Goal: Information Seeking & Learning: Learn about a topic

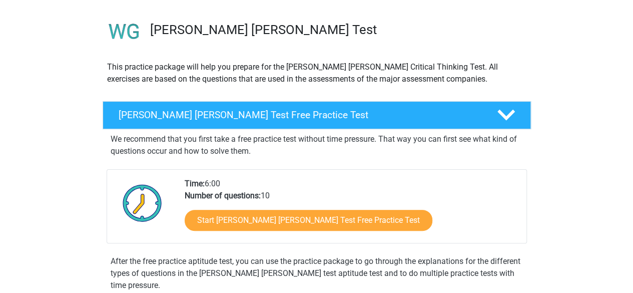
scroll to position [73, 0]
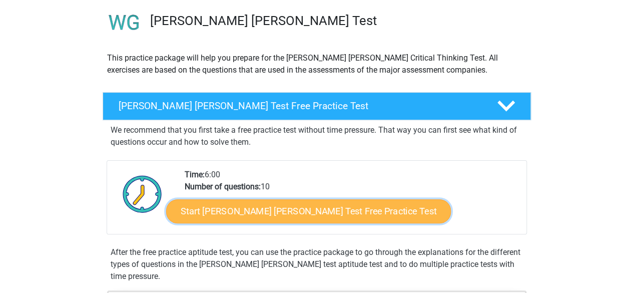
click at [334, 214] on link "Start [PERSON_NAME] [PERSON_NAME] Test Free Practice Test" at bounding box center [308, 211] width 285 height 24
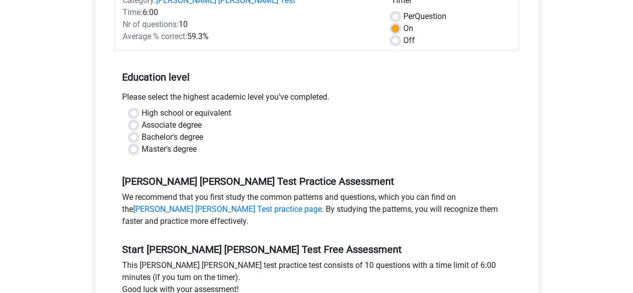
scroll to position [159, 0]
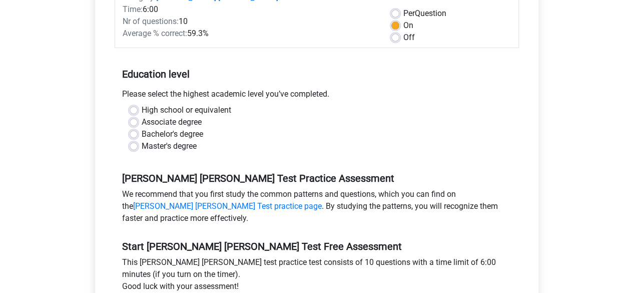
click at [137, 128] on div "Bachelor's degree" at bounding box center [317, 134] width 374 height 12
click at [142, 128] on label "Bachelor's degree" at bounding box center [173, 134] width 62 height 12
click at [133, 128] on input "Bachelor's degree" at bounding box center [134, 133] width 8 height 10
radio input "true"
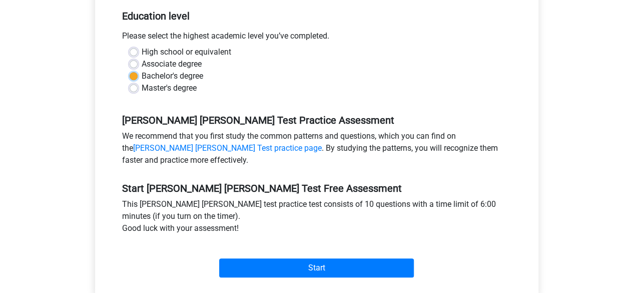
scroll to position [214, 0]
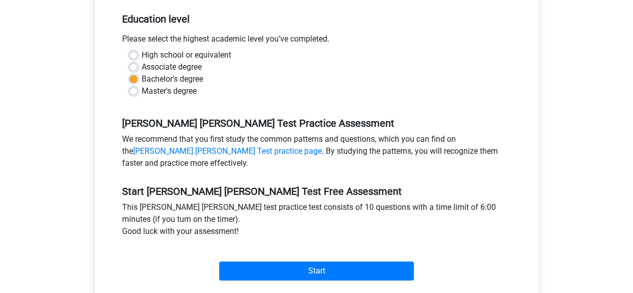
click at [332, 270] on div "Start" at bounding box center [317, 262] width 404 height 43
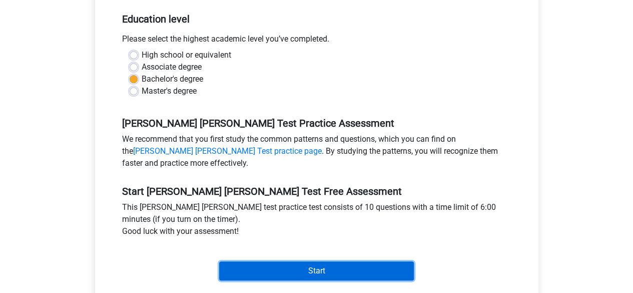
click at [330, 261] on input "Start" at bounding box center [316, 270] width 195 height 19
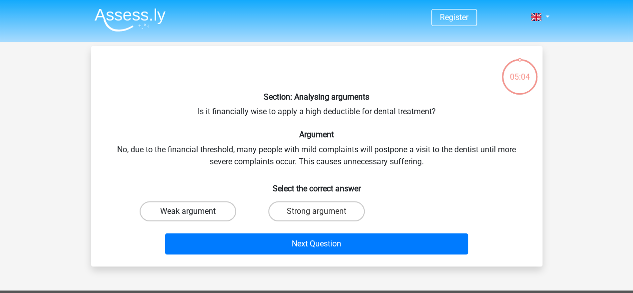
click at [210, 213] on label "Weak argument" at bounding box center [188, 211] width 97 height 20
click at [194, 213] on input "Weak argument" at bounding box center [191, 214] width 7 height 7
radio input "true"
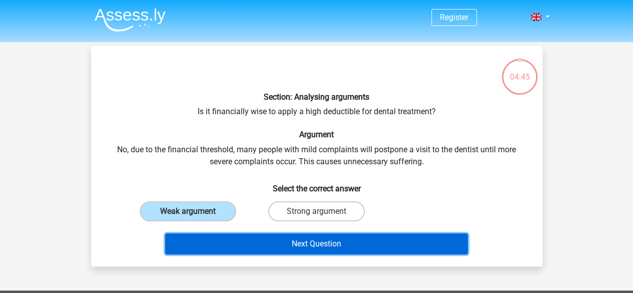
click at [253, 248] on button "Next Question" at bounding box center [316, 243] width 303 height 21
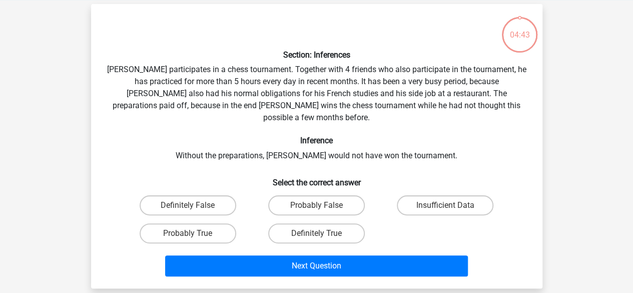
scroll to position [46, 0]
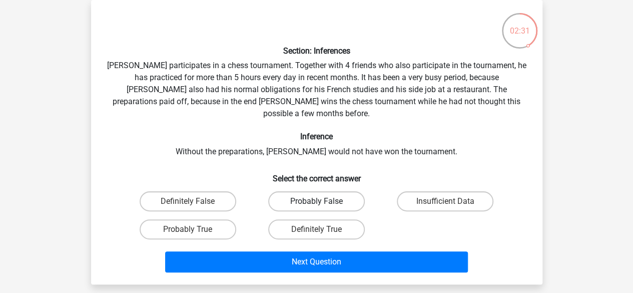
click at [343, 191] on label "Probably False" at bounding box center [316, 201] width 97 height 20
click at [323, 201] on input "Probably False" at bounding box center [319, 204] width 7 height 7
radio input "true"
click at [417, 191] on label "Insufficient Data" at bounding box center [445, 201] width 97 height 20
click at [445, 201] on input "Insufficient Data" at bounding box center [448, 204] width 7 height 7
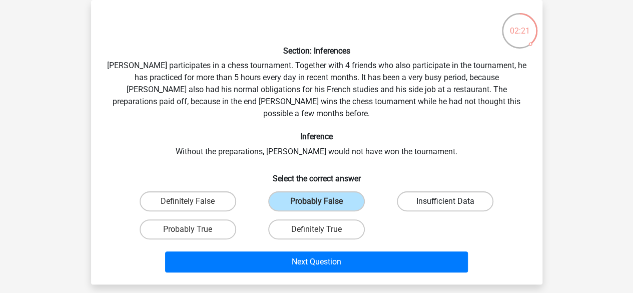
radio input "true"
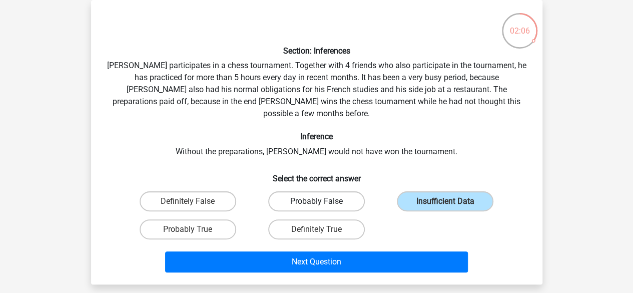
click at [336, 194] on label "Probably False" at bounding box center [316, 201] width 97 height 20
click at [323, 201] on input "Probably False" at bounding box center [319, 204] width 7 height 7
radio input "true"
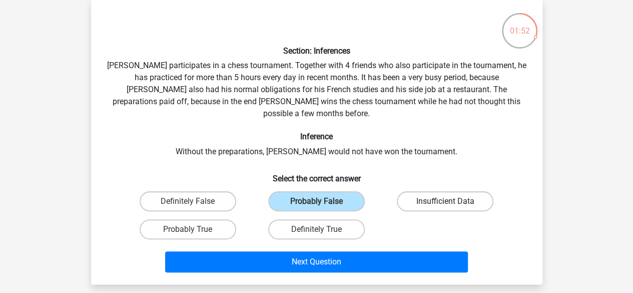
click at [418, 192] on label "Insufficient Data" at bounding box center [445, 201] width 97 height 20
click at [445, 201] on input "Insufficient Data" at bounding box center [448, 204] width 7 height 7
radio input "true"
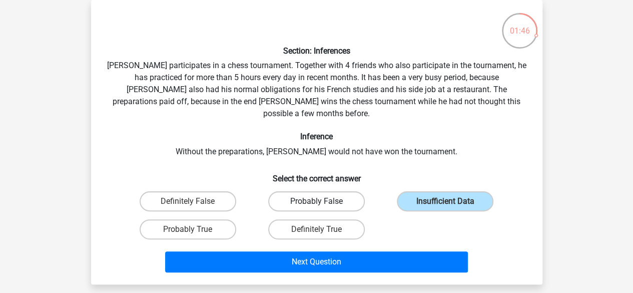
click at [349, 191] on label "Probably False" at bounding box center [316, 201] width 97 height 20
click at [323, 201] on input "Probably False" at bounding box center [319, 204] width 7 height 7
radio input "true"
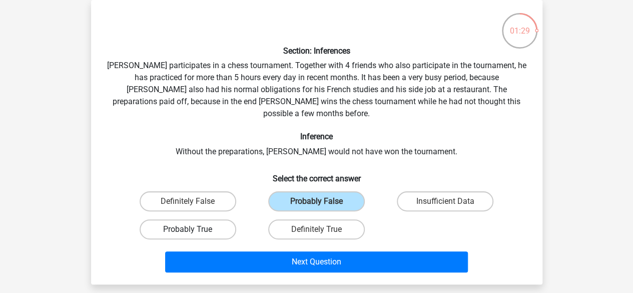
click at [207, 219] on label "Probably True" at bounding box center [188, 229] width 97 height 20
click at [194, 229] on input "Probably True" at bounding box center [191, 232] width 7 height 7
radio input "true"
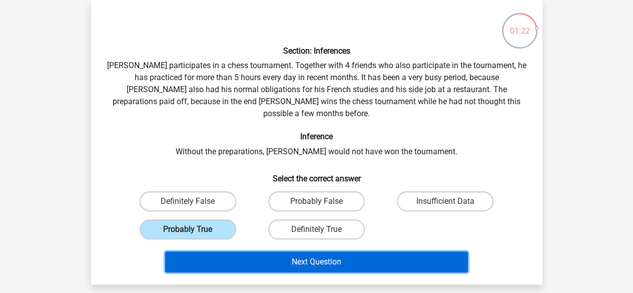
click at [264, 251] on button "Next Question" at bounding box center [316, 261] width 303 height 21
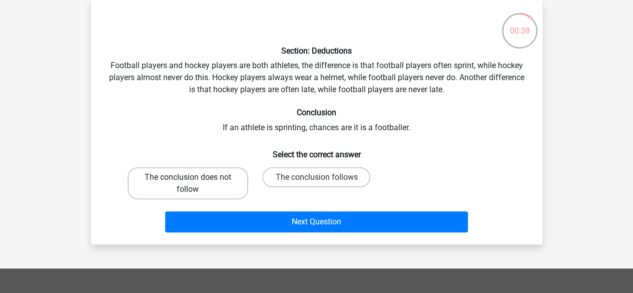
click at [203, 187] on label "The conclusion does not follow" at bounding box center [188, 183] width 121 height 32
click at [194, 184] on input "The conclusion does not follow" at bounding box center [191, 180] width 7 height 7
radio input "true"
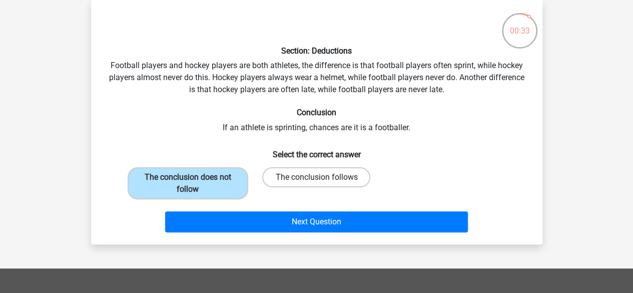
click at [282, 179] on label "The conclusion follows" at bounding box center [316, 177] width 108 height 20
click at [316, 179] on input "The conclusion follows" at bounding box center [319, 180] width 7 height 7
radio input "true"
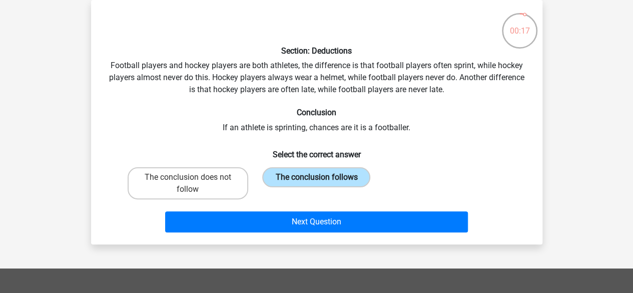
click at [300, 177] on label "The conclusion follows" at bounding box center [316, 177] width 108 height 20
click at [316, 177] on input "The conclusion follows" at bounding box center [319, 180] width 7 height 7
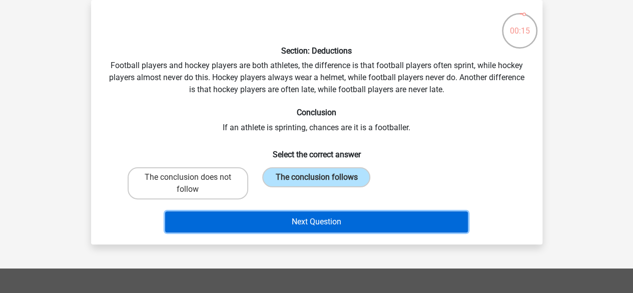
click at [312, 224] on button "Next Question" at bounding box center [316, 221] width 303 height 21
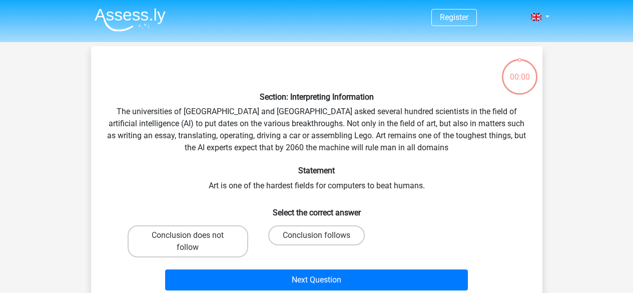
scroll to position [46, 0]
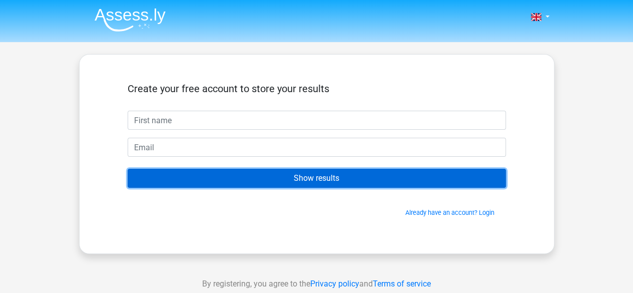
click at [283, 178] on input "Show results" at bounding box center [317, 178] width 378 height 19
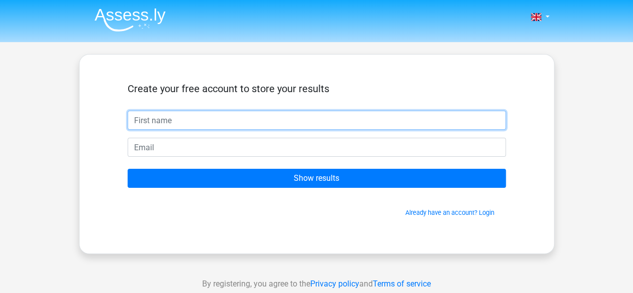
click at [249, 118] on input "text" at bounding box center [317, 120] width 378 height 19
type input "khl"
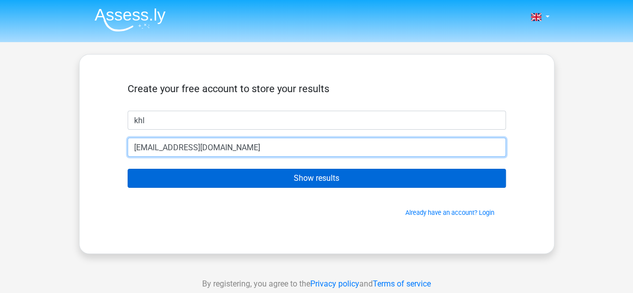
type input "[EMAIL_ADDRESS][DOMAIN_NAME]"
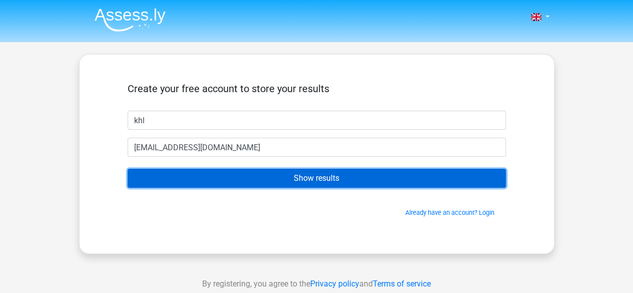
click at [265, 179] on input "Show results" at bounding box center [317, 178] width 378 height 19
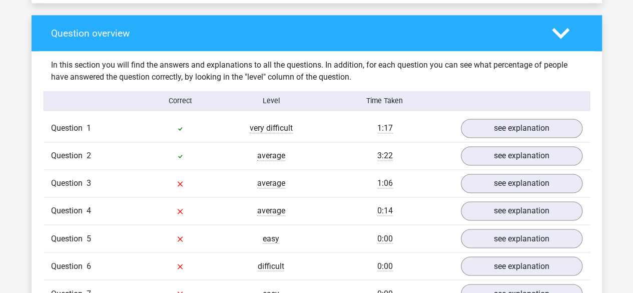
scroll to position [756, 0]
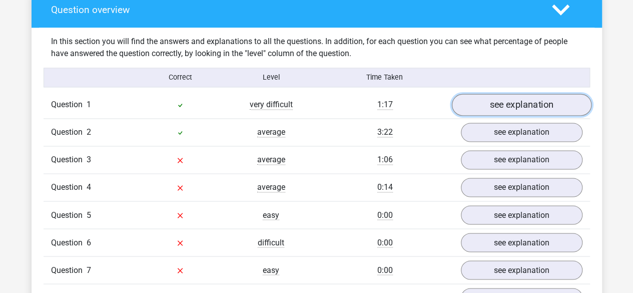
click at [549, 96] on link "see explanation" at bounding box center [521, 105] width 140 height 22
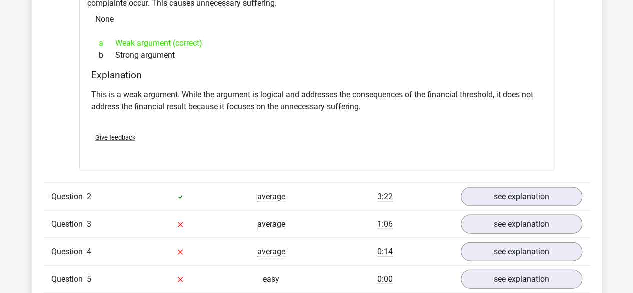
scroll to position [925, 0]
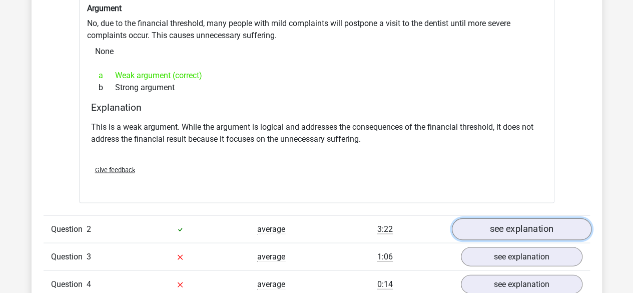
click at [550, 218] on link "see explanation" at bounding box center [521, 229] width 140 height 22
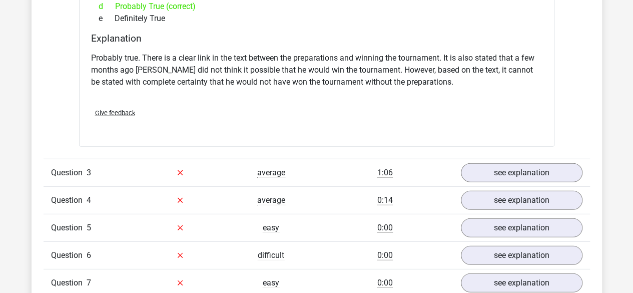
scroll to position [1328, 0]
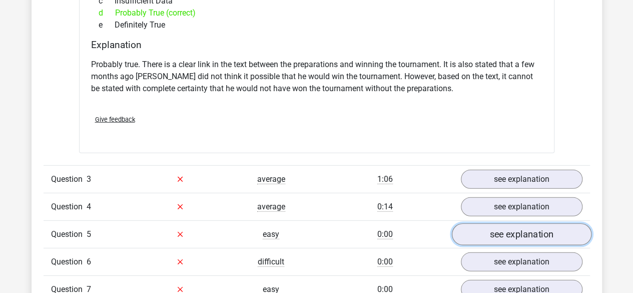
click at [553, 223] on link "see explanation" at bounding box center [521, 234] width 140 height 22
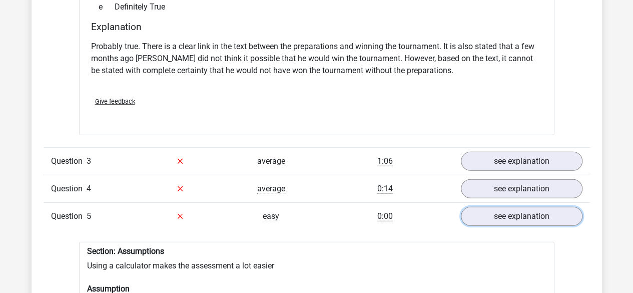
scroll to position [1357, 0]
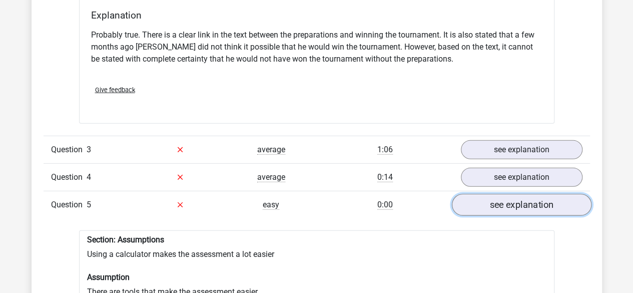
click at [549, 194] on link "see explanation" at bounding box center [521, 205] width 140 height 22
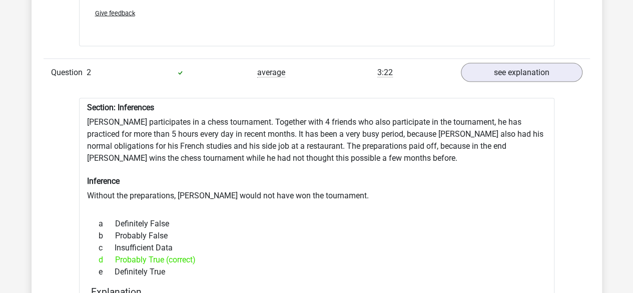
scroll to position [1064, 0]
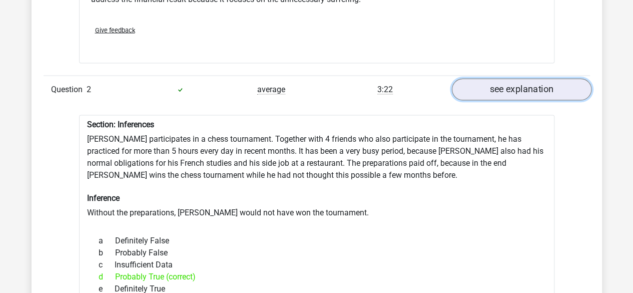
click at [560, 84] on link "see explanation" at bounding box center [521, 90] width 140 height 22
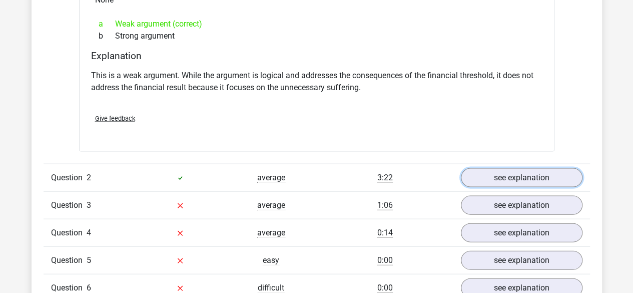
scroll to position [935, 0]
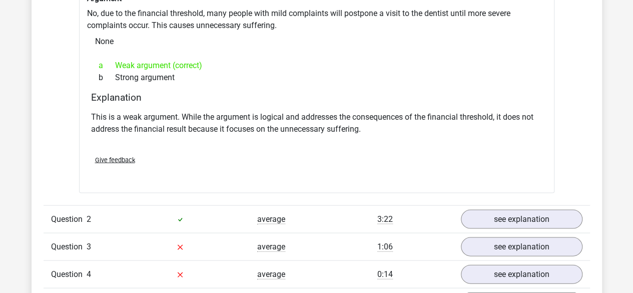
drag, startPoint x: 542, startPoint y: 30, endPoint x: 593, endPoint y: 60, distance: 59.4
click at [593, 60] on div "In this section you will find the answers and explanations to all the questions…" at bounding box center [316, 154] width 555 height 612
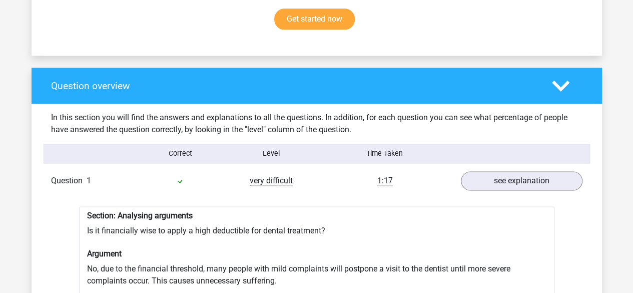
scroll to position [665, 0]
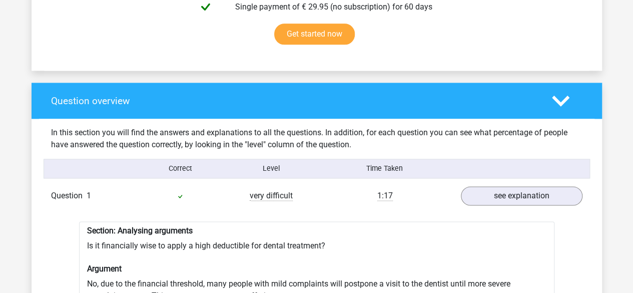
click at [563, 92] on icon at bounding box center [561, 101] width 18 height 18
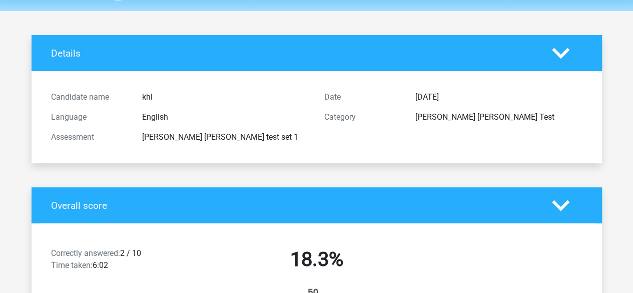
scroll to position [0, 0]
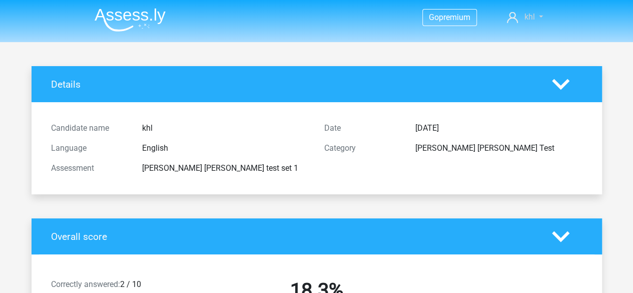
click at [544, 17] on link "khl" at bounding box center [525, 17] width 44 height 12
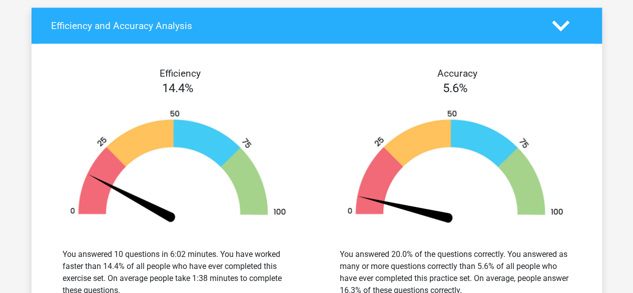
scroll to position [791, 0]
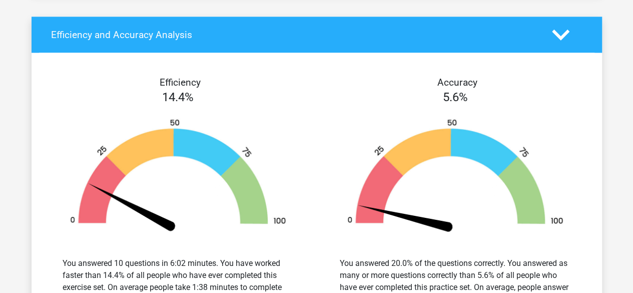
click at [79, 65] on div "Efficiency 14.4% You answered 10 questions in 6:02 minutes. You have worked fas…" at bounding box center [317, 197] width 570 height 264
drag, startPoint x: 614, startPoint y: 0, endPoint x: 391, endPoint y: 120, distance: 252.6
click at [391, 120] on img at bounding box center [455, 175] width 247 height 115
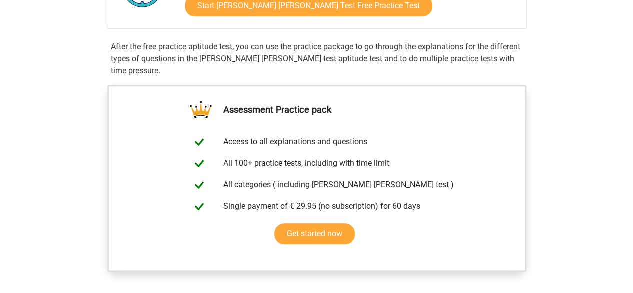
scroll to position [189, 0]
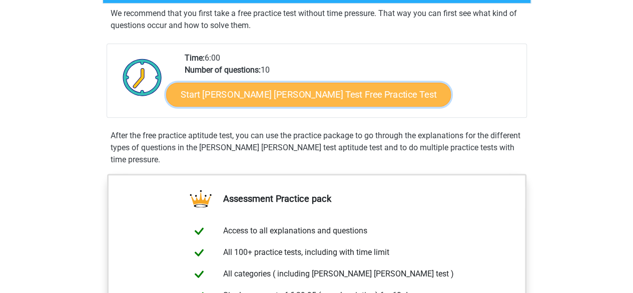
click at [316, 95] on link "Start [PERSON_NAME] [PERSON_NAME] Test Free Practice Test" at bounding box center [308, 95] width 285 height 24
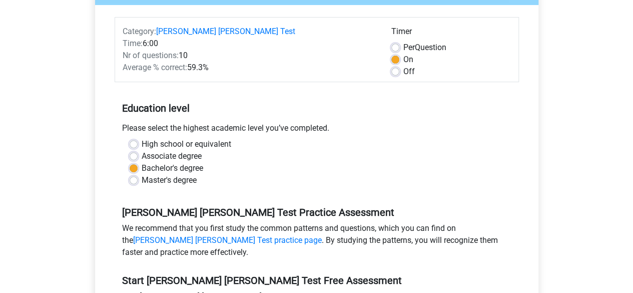
scroll to position [107, 0]
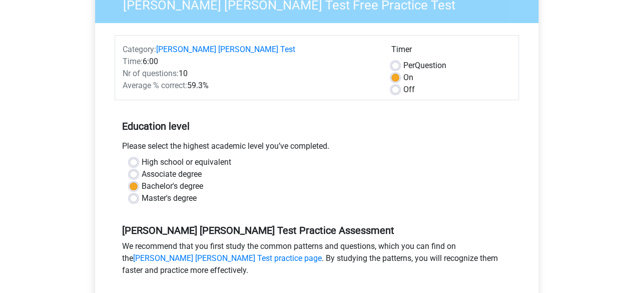
click at [403, 60] on label "Per Question" at bounding box center [424, 66] width 43 height 12
click at [393, 60] on input "Per Question" at bounding box center [395, 65] width 8 height 10
radio input "true"
drag, startPoint x: 395, startPoint y: 65, endPoint x: 395, endPoint y: 79, distance: 14.0
click at [395, 79] on div "Timer Per Question On Off" at bounding box center [451, 70] width 135 height 52
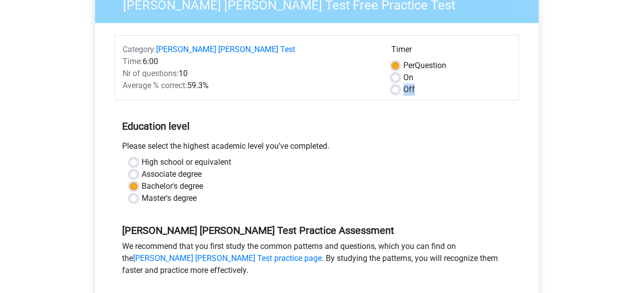
click at [403, 84] on label "Off" at bounding box center [409, 90] width 12 height 12
click at [395, 84] on input "Off" at bounding box center [395, 89] width 8 height 10
radio input "true"
click at [403, 72] on label "On" at bounding box center [408, 78] width 10 height 12
click at [393, 72] on input "On" at bounding box center [395, 77] width 8 height 10
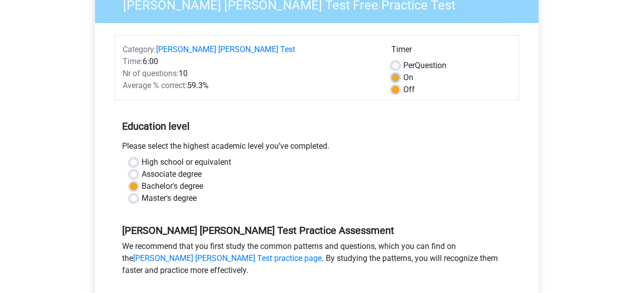
radio input "true"
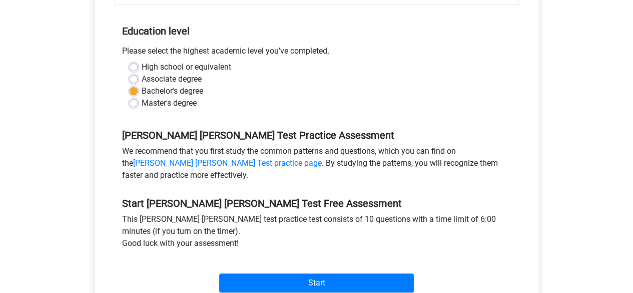
scroll to position [105, 0]
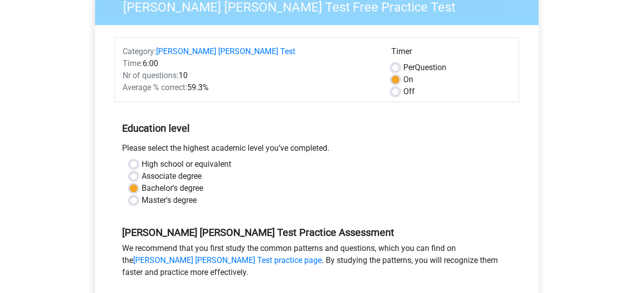
click at [400, 86] on div "Off" at bounding box center [451, 92] width 120 height 12
click at [403, 86] on label "Off" at bounding box center [409, 92] width 12 height 12
click at [397, 86] on input "Off" at bounding box center [395, 91] width 8 height 10
radio input "true"
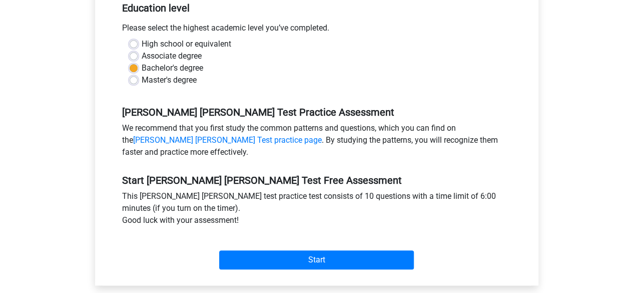
scroll to position [230, 0]
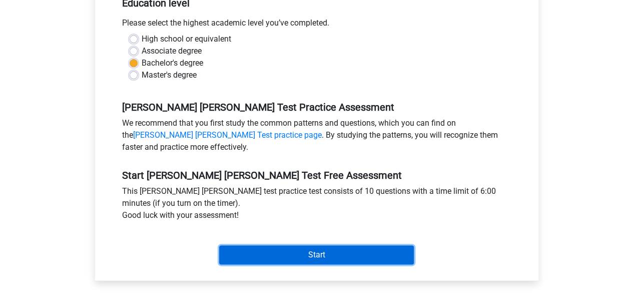
click at [360, 245] on input "Start" at bounding box center [316, 254] width 195 height 19
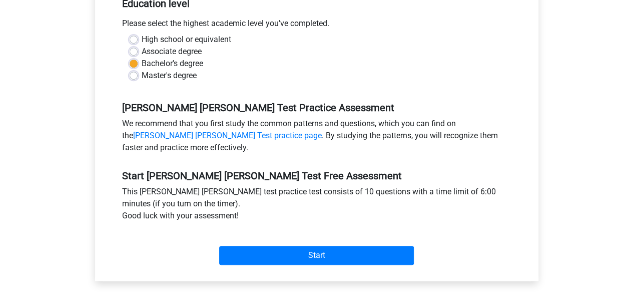
scroll to position [39, 0]
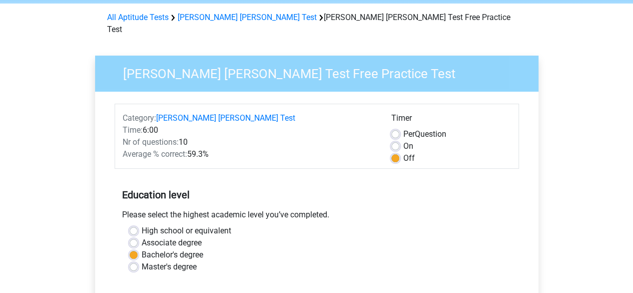
click at [403, 128] on label "Per Question" at bounding box center [424, 134] width 43 height 12
click at [397, 128] on input "Per Question" at bounding box center [395, 133] width 8 height 10
radio input "true"
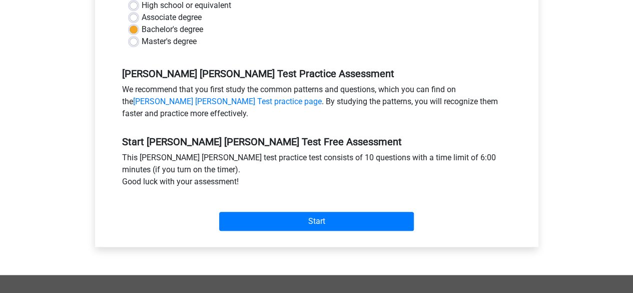
scroll to position [267, 0]
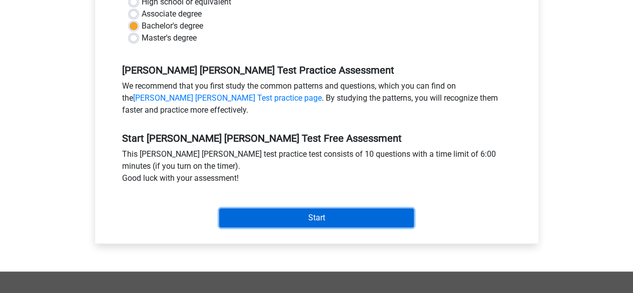
click at [358, 208] on input "Start" at bounding box center [316, 217] width 195 height 19
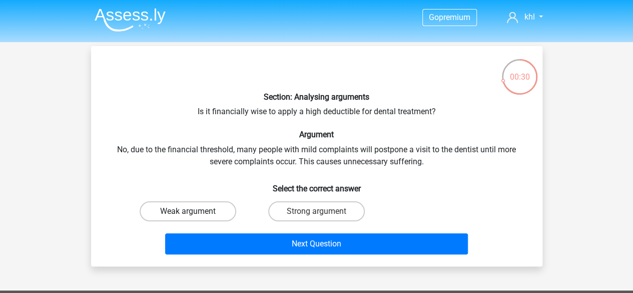
click at [210, 207] on label "Weak argument" at bounding box center [188, 211] width 97 height 20
click at [194, 211] on input "Weak argument" at bounding box center [191, 214] width 7 height 7
radio input "true"
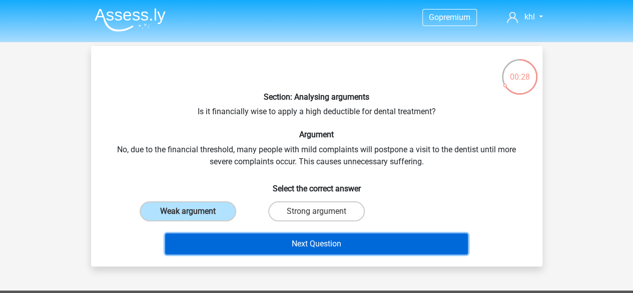
click at [265, 243] on button "Next Question" at bounding box center [316, 243] width 303 height 21
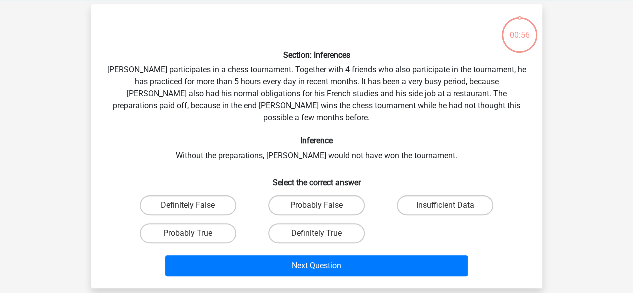
scroll to position [46, 0]
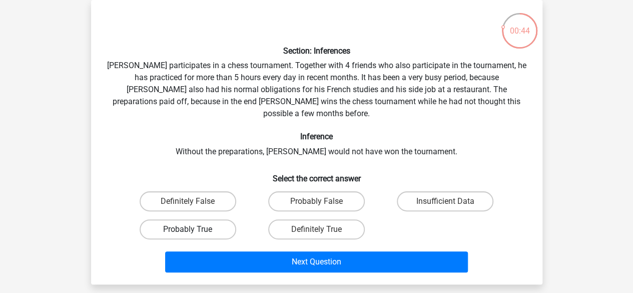
click at [203, 219] on label "Probably True" at bounding box center [188, 229] width 97 height 20
click at [194, 229] on input "Probably True" at bounding box center [191, 232] width 7 height 7
radio input "true"
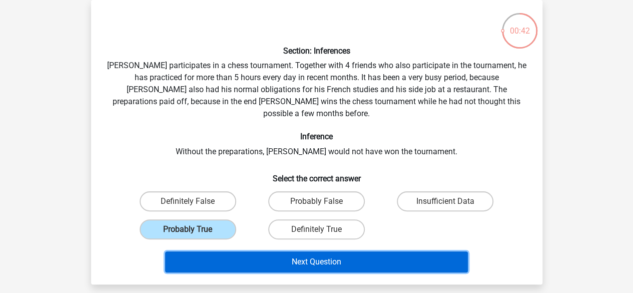
click at [264, 251] on button "Next Question" at bounding box center [316, 261] width 303 height 21
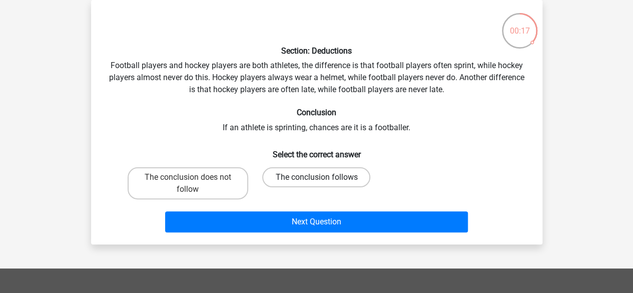
click at [275, 174] on label "The conclusion follows" at bounding box center [316, 177] width 108 height 20
click at [316, 177] on input "The conclusion follows" at bounding box center [319, 180] width 7 height 7
radio input "true"
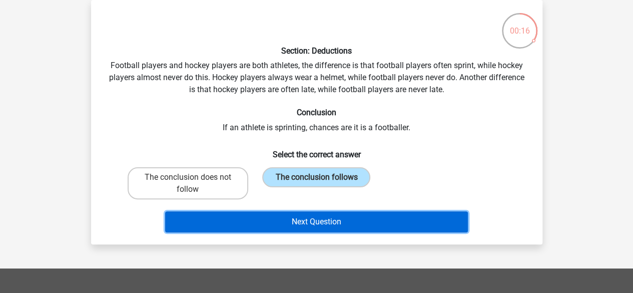
click at [294, 222] on button "Next Question" at bounding box center [316, 221] width 303 height 21
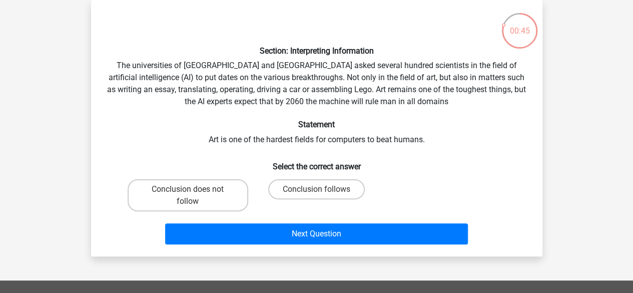
click at [231, 79] on div "Section: Interpreting Information The universities of Oxford and Yale asked sev…" at bounding box center [316, 128] width 443 height 240
click at [285, 191] on label "Conclusion follows" at bounding box center [316, 189] width 97 height 20
click at [316, 191] on input "Conclusion follows" at bounding box center [319, 192] width 7 height 7
radio input "true"
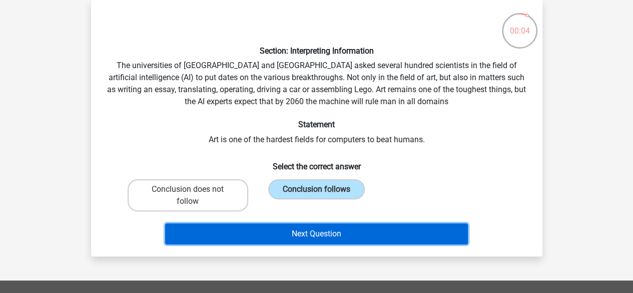
click at [289, 229] on button "Next Question" at bounding box center [316, 233] width 303 height 21
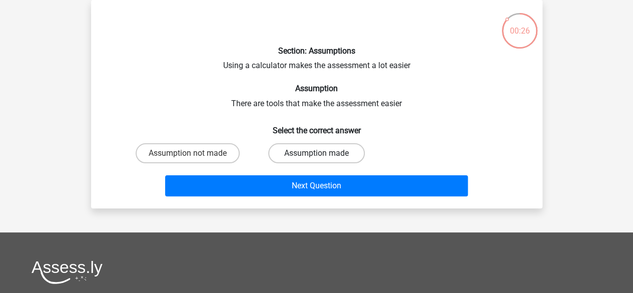
click at [277, 156] on label "Assumption made" at bounding box center [316, 153] width 97 height 20
click at [316, 156] on input "Assumption made" at bounding box center [319, 156] width 7 height 7
radio input "true"
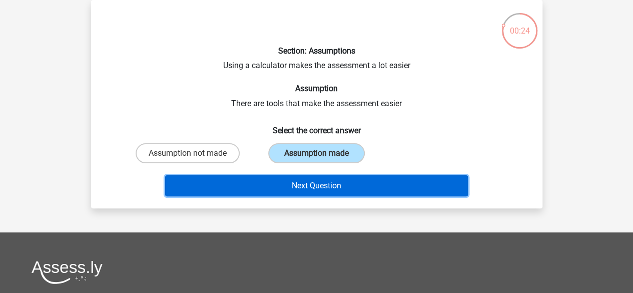
click at [292, 186] on button "Next Question" at bounding box center [316, 185] width 303 height 21
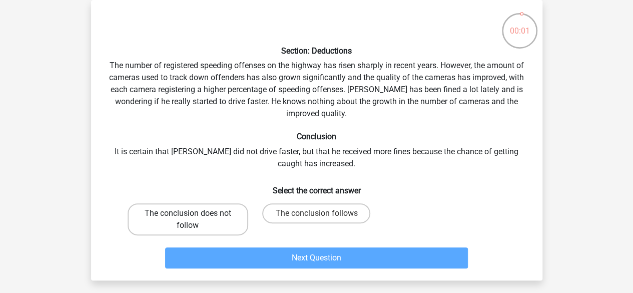
click at [213, 222] on label "The conclusion does not follow" at bounding box center [188, 219] width 121 height 32
click at [194, 220] on input "The conclusion does not follow" at bounding box center [191, 216] width 7 height 7
radio input "true"
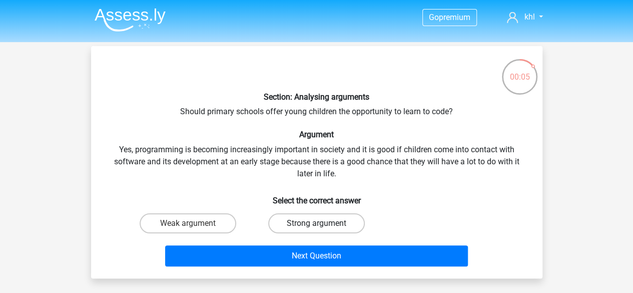
click at [286, 222] on label "Strong argument" at bounding box center [316, 223] width 97 height 20
click at [316, 223] on input "Strong argument" at bounding box center [319, 226] width 7 height 7
radio input "true"
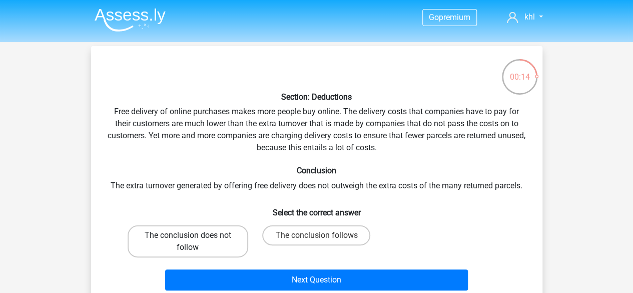
click at [230, 239] on label "The conclusion does not follow" at bounding box center [188, 241] width 121 height 32
click at [194, 239] on input "The conclusion does not follow" at bounding box center [191, 238] width 7 height 7
radio input "true"
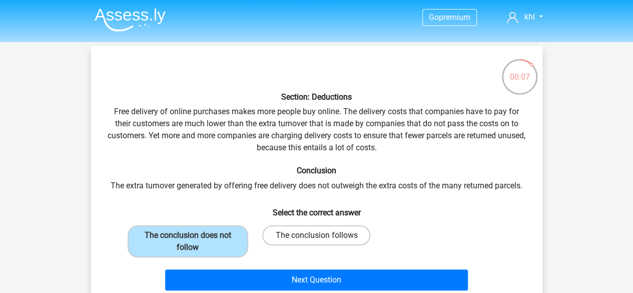
click at [294, 226] on label "The conclusion follows" at bounding box center [316, 235] width 108 height 20
click at [316, 235] on input "The conclusion follows" at bounding box center [319, 238] width 7 height 7
radio input "true"
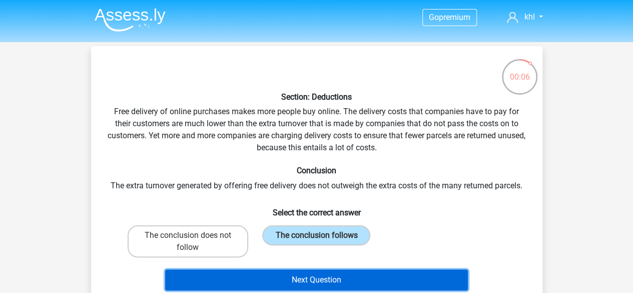
click at [301, 277] on button "Next Question" at bounding box center [316, 279] width 303 height 21
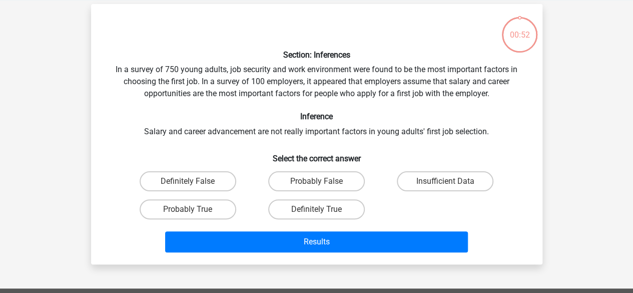
scroll to position [46, 0]
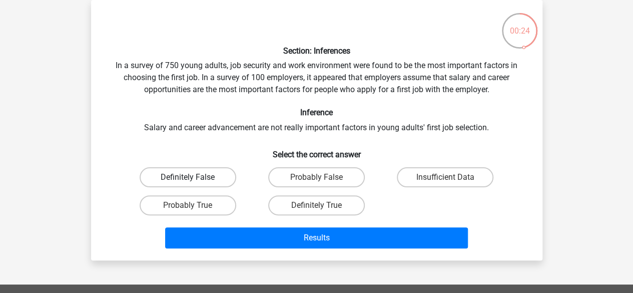
click at [216, 175] on label "Definitely False" at bounding box center [188, 177] width 97 height 20
click at [194, 177] on input "Definitely False" at bounding box center [191, 180] width 7 height 7
radio input "true"
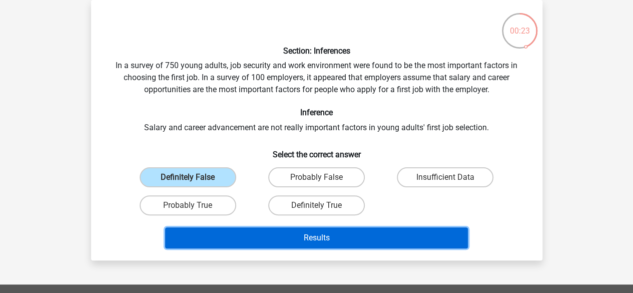
click at [284, 236] on button "Results" at bounding box center [316, 237] width 303 height 21
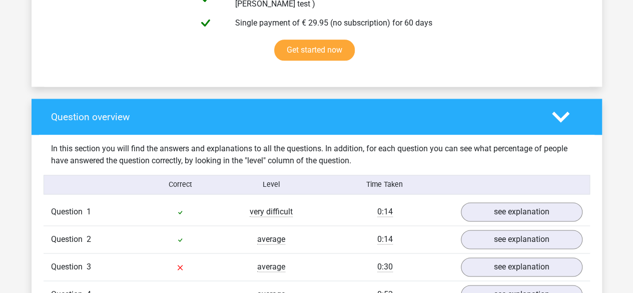
scroll to position [652, 0]
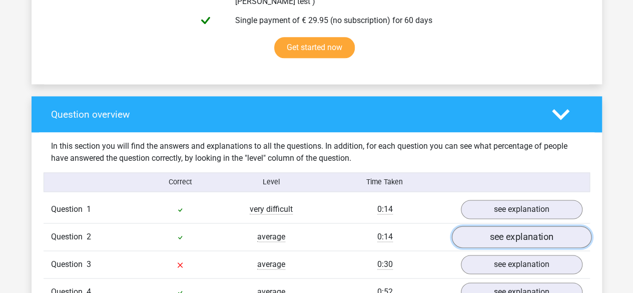
click at [533, 232] on link "see explanation" at bounding box center [521, 237] width 140 height 22
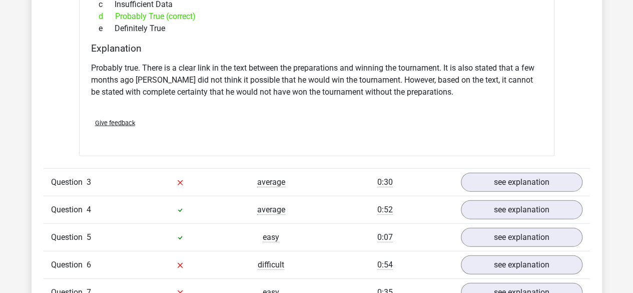
scroll to position [1086, 0]
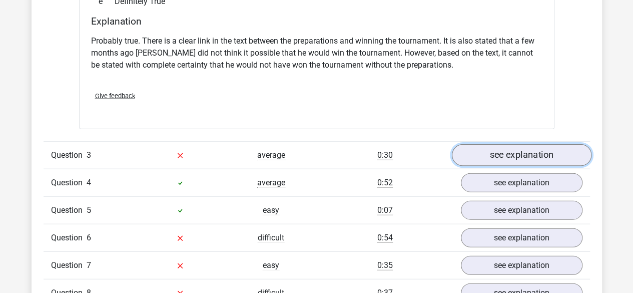
click at [548, 144] on link "see explanation" at bounding box center [521, 155] width 140 height 22
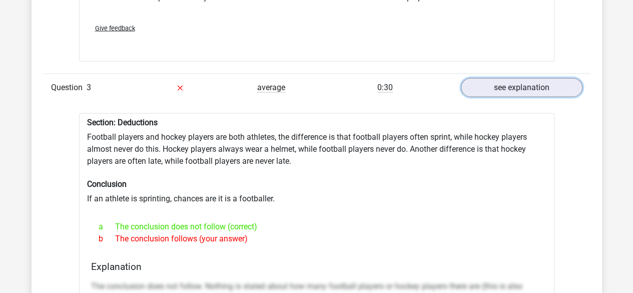
scroll to position [1150, 0]
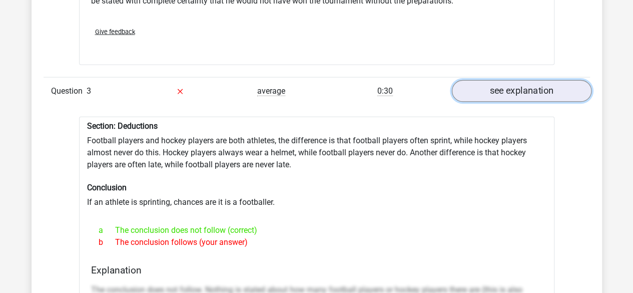
click at [478, 85] on link "see explanation" at bounding box center [521, 91] width 140 height 22
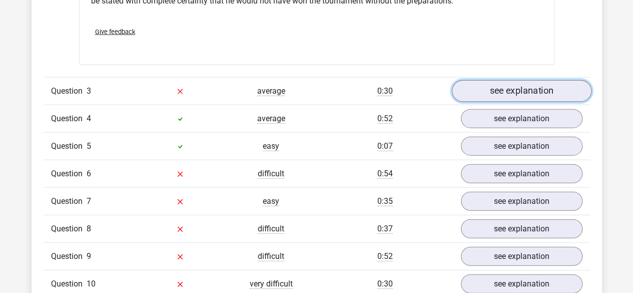
click at [482, 84] on link "see explanation" at bounding box center [521, 91] width 140 height 22
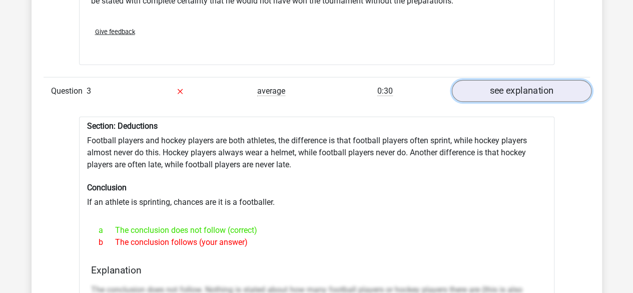
click at [550, 90] on link "see explanation" at bounding box center [521, 91] width 140 height 22
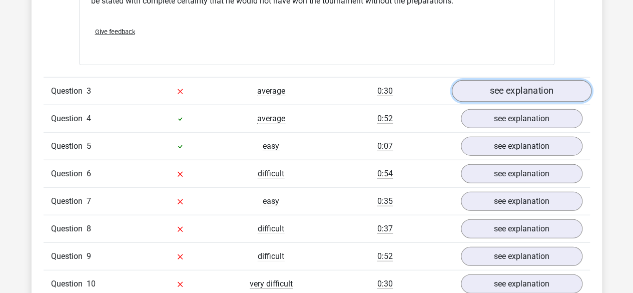
click at [550, 90] on link "see explanation" at bounding box center [521, 91] width 140 height 22
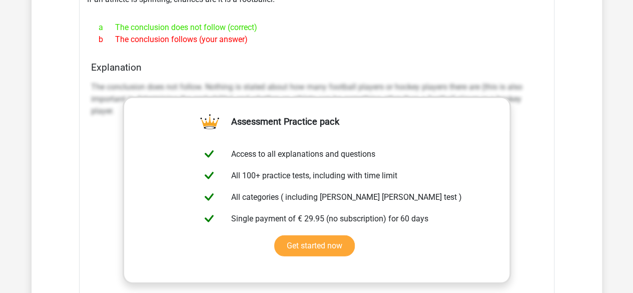
scroll to position [1342, 0]
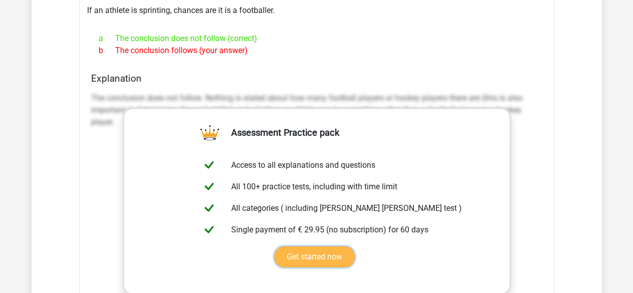
click at [333, 249] on link "Get started now" at bounding box center [314, 256] width 81 height 21
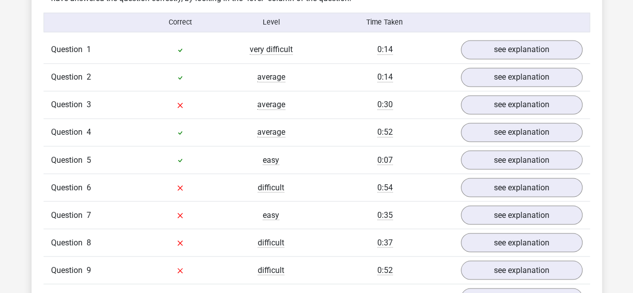
scroll to position [798, 0]
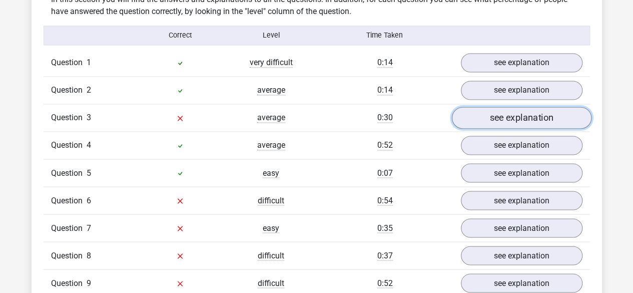
click at [500, 107] on link "see explanation" at bounding box center [521, 118] width 140 height 22
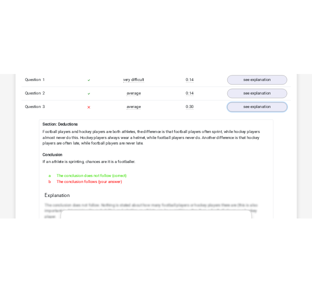
scroll to position [852, 0]
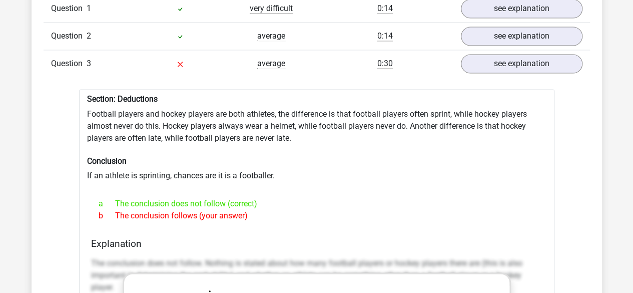
drag, startPoint x: 265, startPoint y: 210, endPoint x: 74, endPoint y: 86, distance: 227.5
copy div "Section: Deductions Football players and hockey players are both athletes, the …"
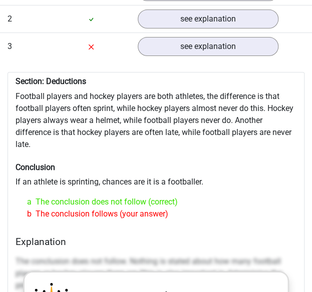
scroll to position [872, 0]
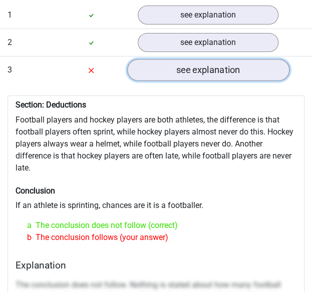
click at [237, 60] on link "see explanation" at bounding box center [208, 71] width 162 height 22
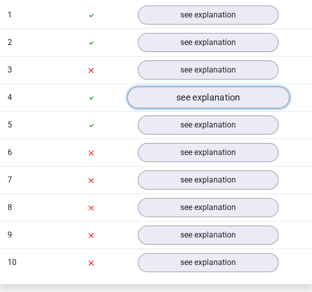
click at [237, 87] on link "see explanation" at bounding box center [208, 98] width 162 height 22
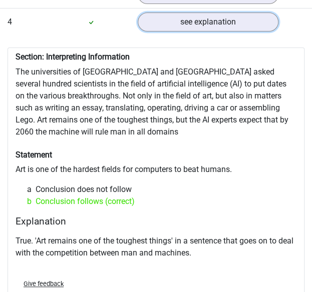
scroll to position [941, 0]
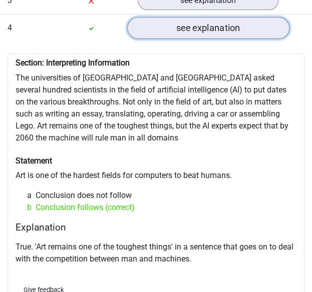
click at [254, 18] on link "see explanation" at bounding box center [208, 29] width 162 height 22
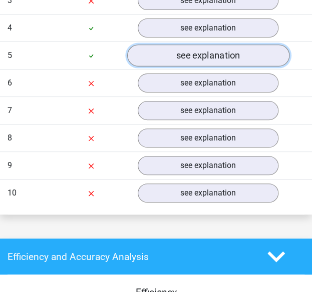
click at [244, 45] on link "see explanation" at bounding box center [208, 56] width 162 height 22
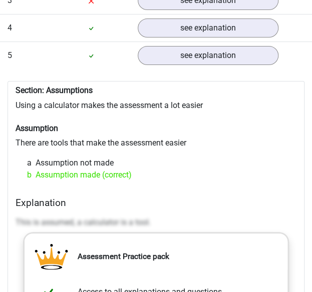
click at [141, 169] on div "b Assumption made (correct)" at bounding box center [156, 175] width 273 height 12
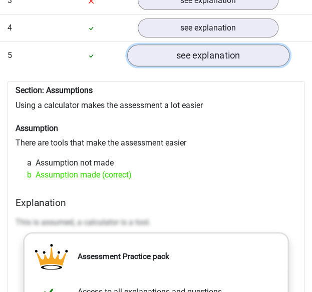
click at [182, 45] on link "see explanation" at bounding box center [208, 56] width 162 height 22
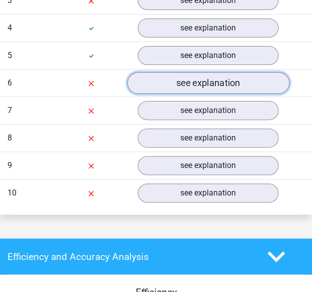
click at [197, 73] on link "see explanation" at bounding box center [208, 84] width 162 height 22
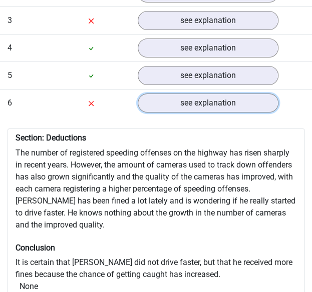
scroll to position [925, 0]
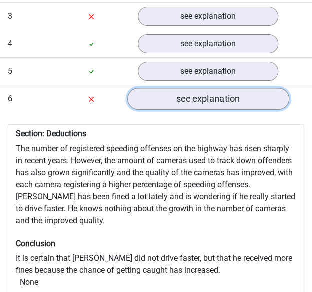
click at [233, 89] on link "see explanation" at bounding box center [208, 100] width 162 height 22
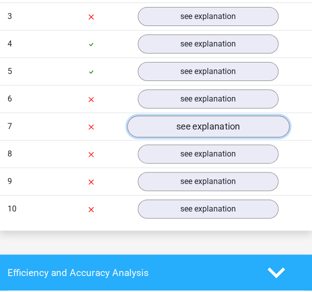
click at [215, 116] on link "see explanation" at bounding box center [208, 127] width 162 height 22
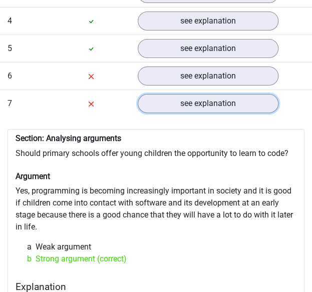
scroll to position [937, 0]
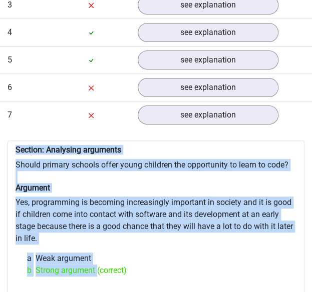
drag, startPoint x: 94, startPoint y: 246, endPoint x: 16, endPoint y: 129, distance: 141.1
copy div "Section: Analysing arguments Should primary schools offer young children the op…"
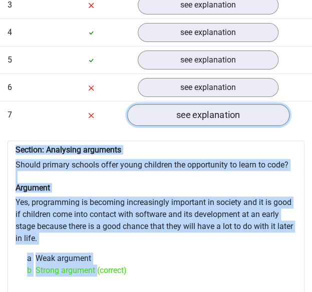
click at [214, 105] on link "see explanation" at bounding box center [208, 116] width 162 height 22
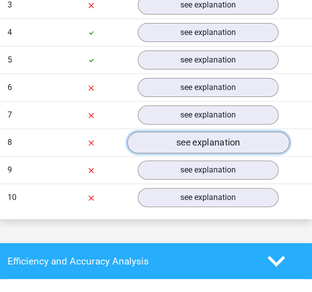
click at [222, 132] on link "see explanation" at bounding box center [208, 143] width 162 height 22
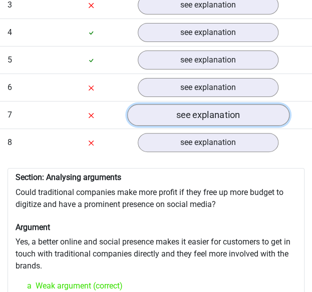
click at [227, 105] on link "see explanation" at bounding box center [208, 116] width 162 height 22
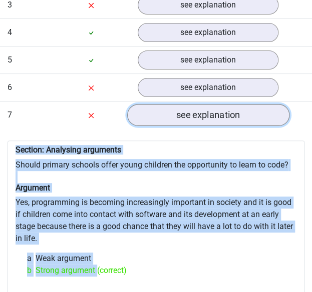
click at [227, 105] on link "see explanation" at bounding box center [208, 116] width 162 height 22
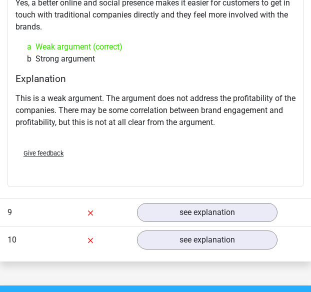
scroll to position [1186, 0]
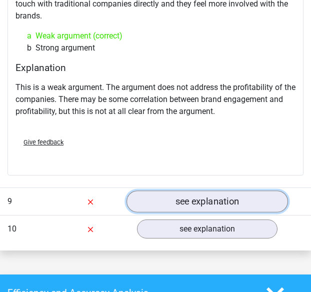
click at [242, 191] on link "see explanation" at bounding box center [208, 202] width 162 height 22
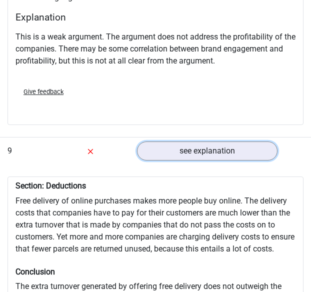
scroll to position [1246, 0]
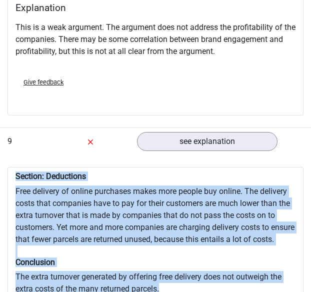
drag, startPoint x: 15, startPoint y: 152, endPoint x: 163, endPoint y: 277, distance: 193.8
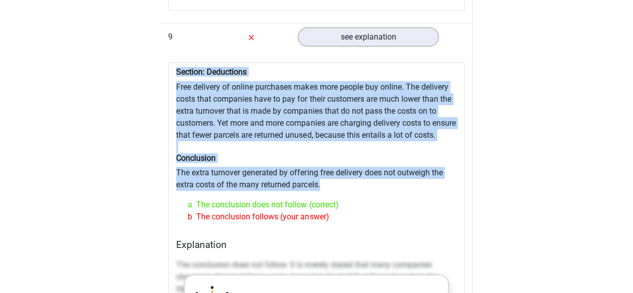
scroll to position [1342, 0]
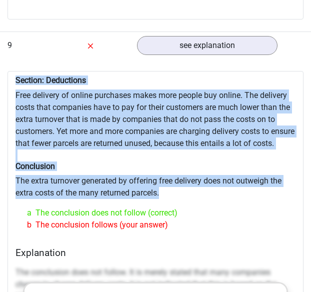
drag, startPoint x: 176, startPoint y: 212, endPoint x: 16, endPoint y: 59, distance: 221.4
copy div "Section: Deductions Free delivery of online purchases makes more people buy onl…"
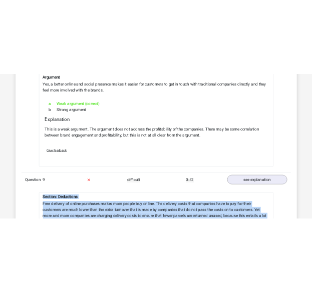
scroll to position [1125, 0]
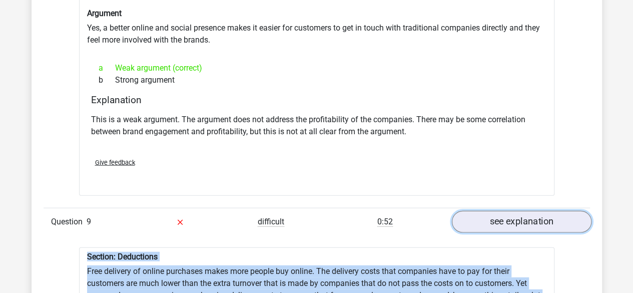
click at [552, 214] on link "see explanation" at bounding box center [521, 222] width 140 height 22
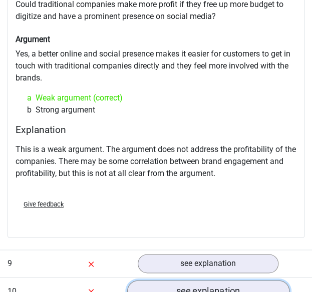
click at [194, 280] on link "see explanation" at bounding box center [208, 291] width 162 height 22
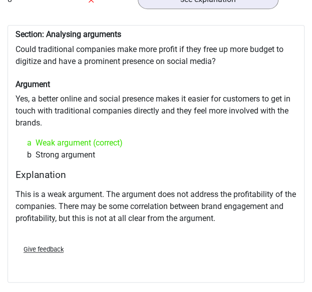
scroll to position [1084, 0]
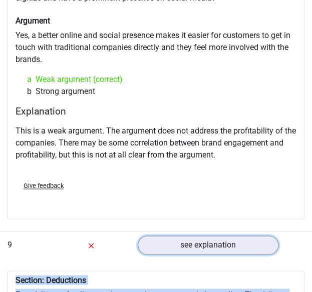
scroll to position [1144, 0]
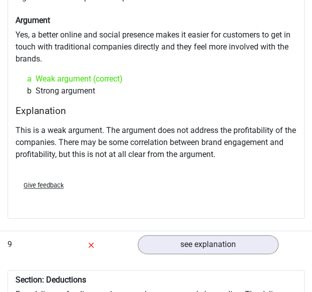
click at [236, 125] on p "This is a weak argument. The argument does not address the profitability of the…" at bounding box center [156, 143] width 281 height 36
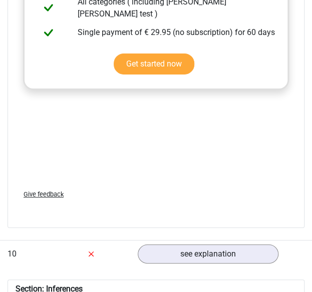
scroll to position [1724, 0]
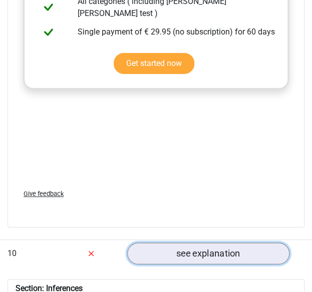
click at [212, 243] on link "see explanation" at bounding box center [208, 254] width 162 height 22
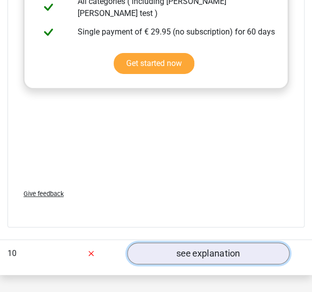
click at [212, 243] on link "see explanation" at bounding box center [208, 254] width 162 height 22
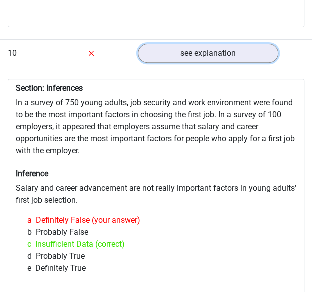
scroll to position [1944, 0]
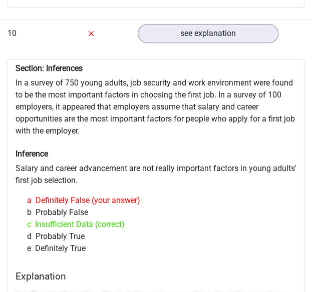
drag, startPoint x: 105, startPoint y: 236, endPoint x: 13, endPoint y: 58, distance: 200.6
copy div "Section: Inferences In a survey of 750 young adults, job security and work envi…"
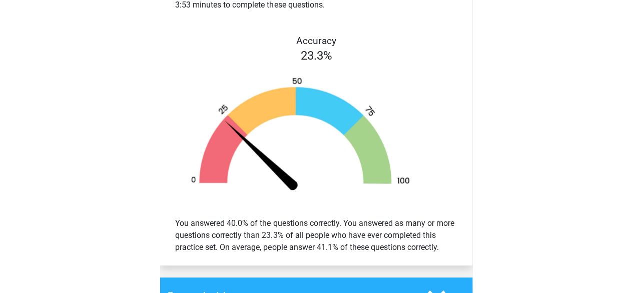
scroll to position [2850, 0]
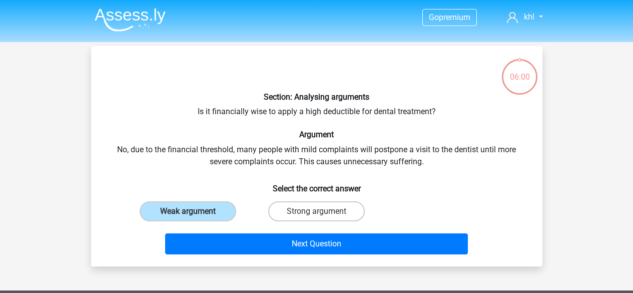
scroll to position [46, 0]
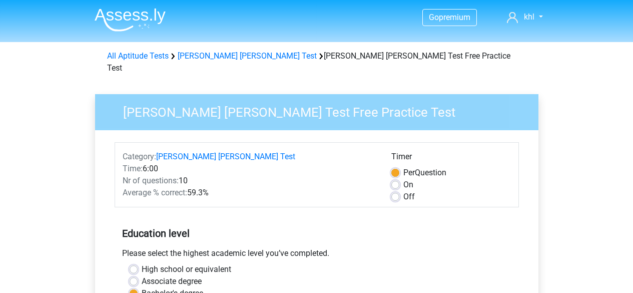
scroll to position [267, 0]
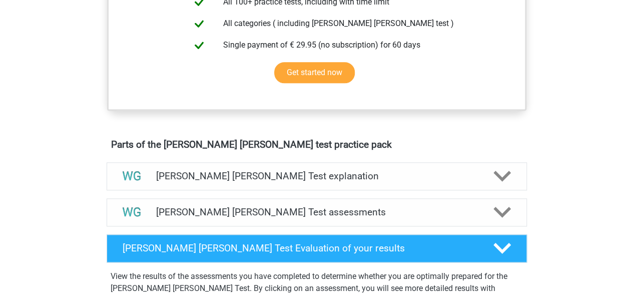
scroll to position [434, 0]
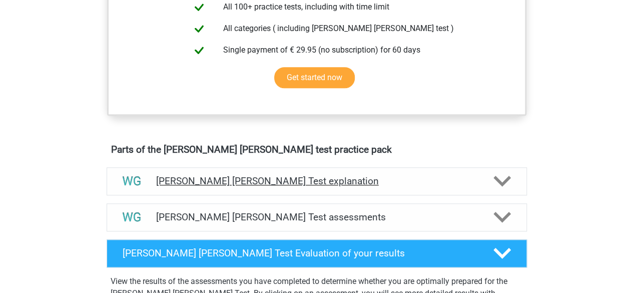
click at [435, 175] on h4 "[PERSON_NAME] [PERSON_NAME] Test explanation" at bounding box center [316, 181] width 321 height 12
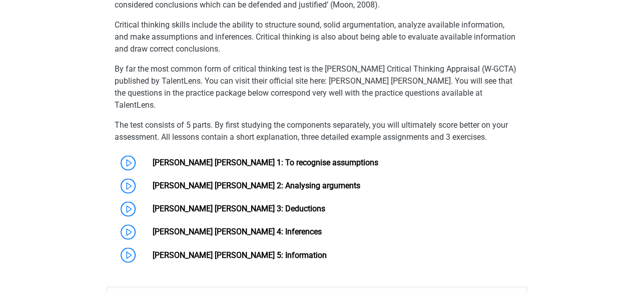
scroll to position [686, 0]
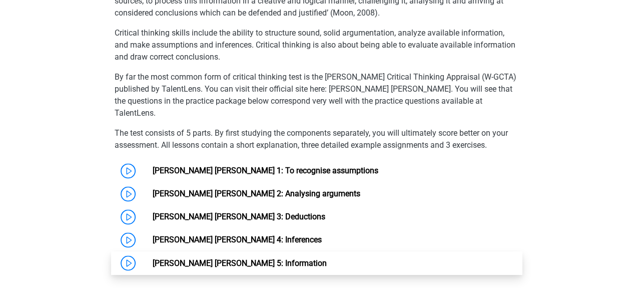
click at [153, 258] on link "[PERSON_NAME] [PERSON_NAME] 5: Information" at bounding box center [240, 263] width 174 height 10
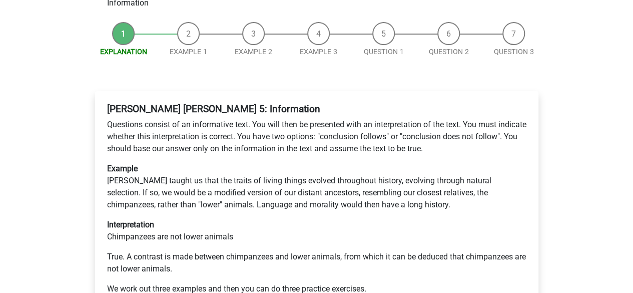
scroll to position [105, 0]
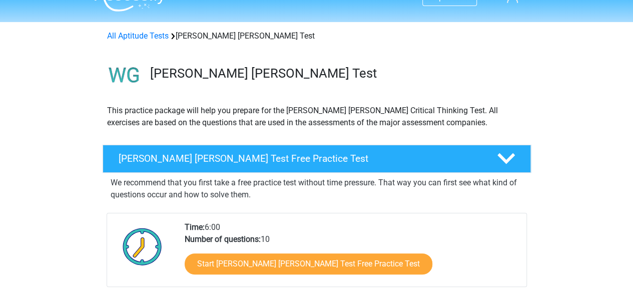
scroll to position [7, 0]
